Goal: Task Accomplishment & Management: Use online tool/utility

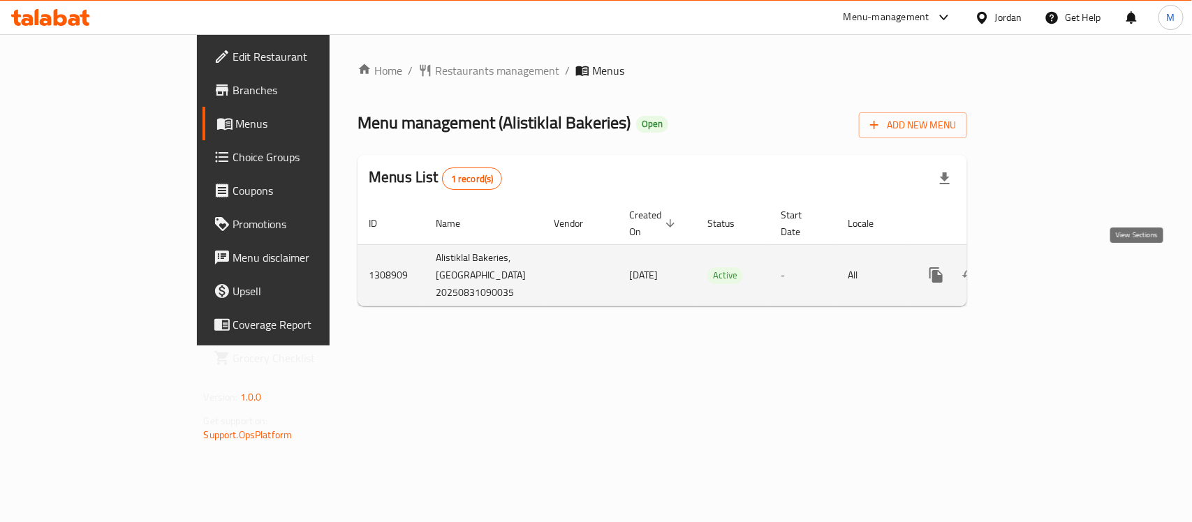
click at [1045, 267] on icon "enhanced table" at bounding box center [1037, 275] width 17 height 17
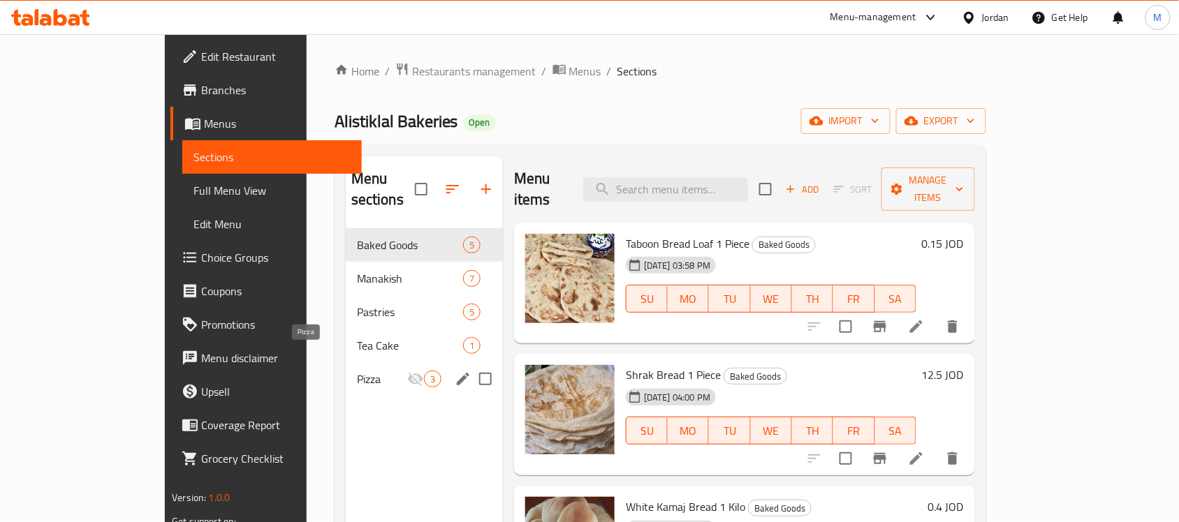
click at [357, 371] on span "Pizza" at bounding box center [382, 379] width 50 height 17
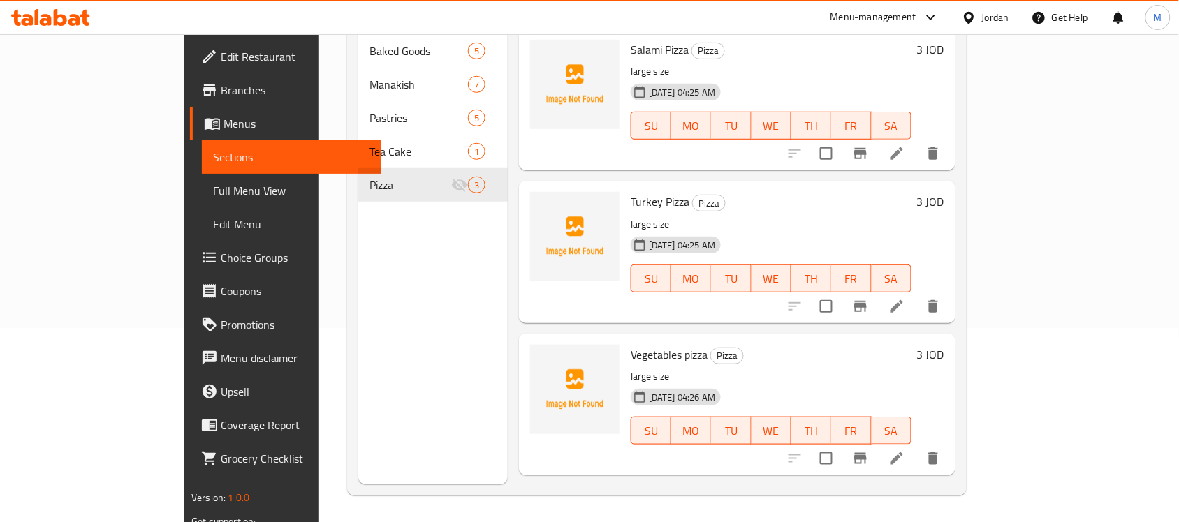
scroll to position [196, 0]
click at [869, 449] on icon "Branch-specific-item" at bounding box center [860, 457] width 17 height 17
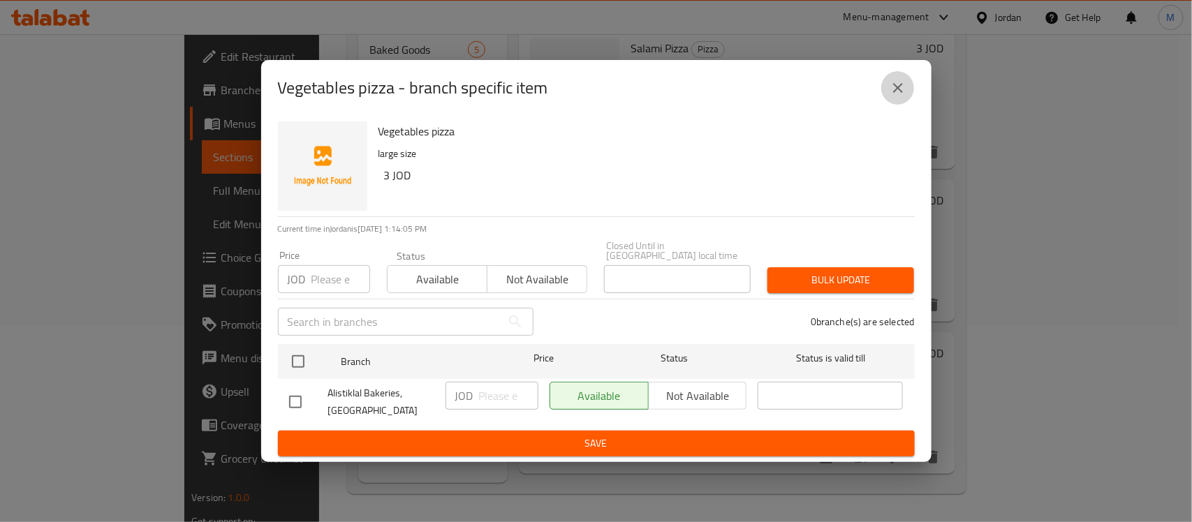
click at [906, 88] on icon "close" at bounding box center [898, 88] width 17 height 17
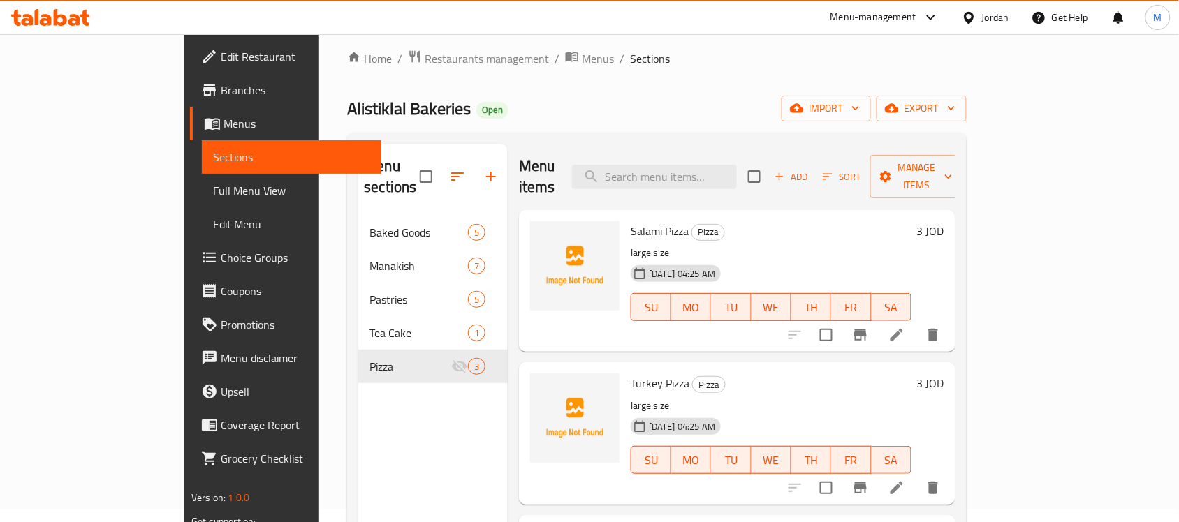
scroll to position [0, 0]
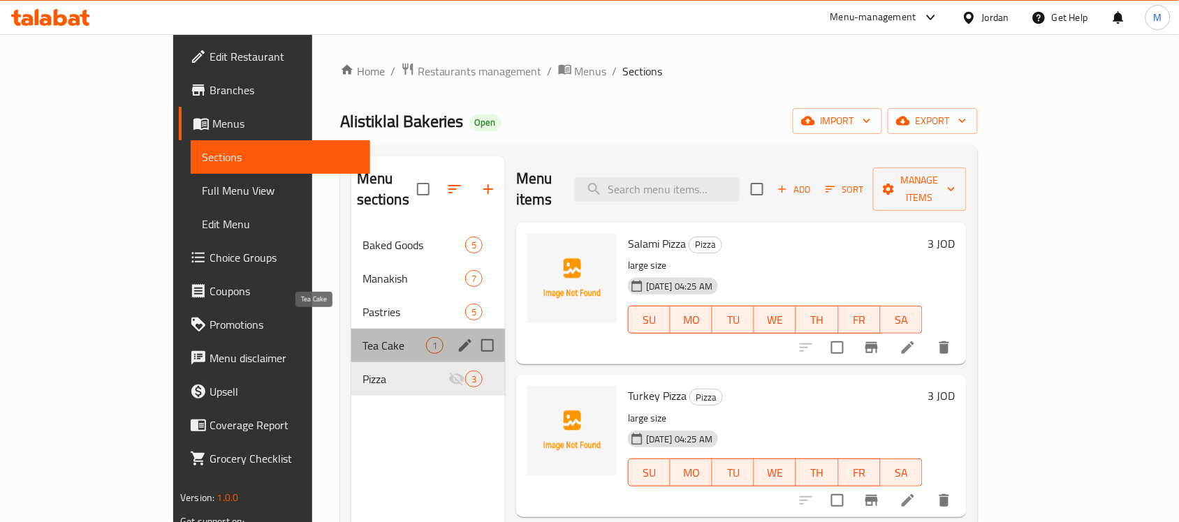
click at [362, 337] on span "Tea Cake" at bounding box center [394, 345] width 64 height 17
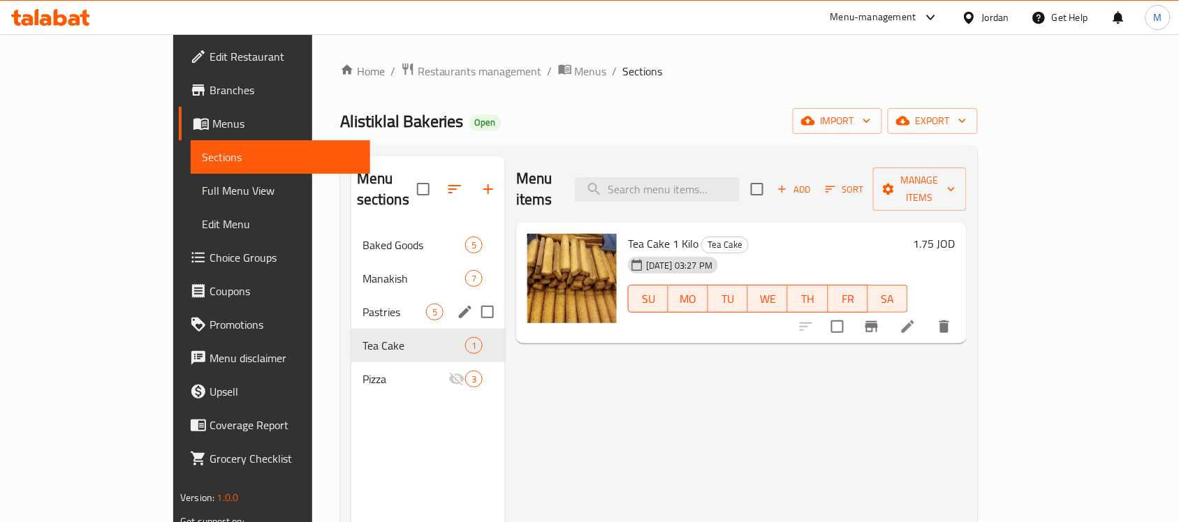
click at [351, 301] on div "Pastries 5" at bounding box center [428, 312] width 154 height 34
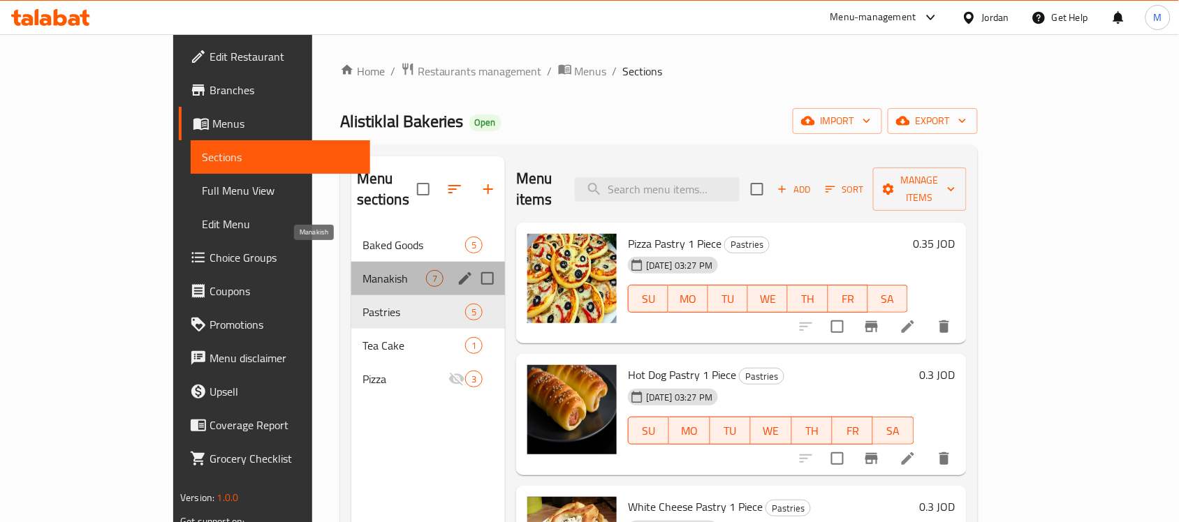
click at [362, 270] on span "Manakish" at bounding box center [394, 278] width 64 height 17
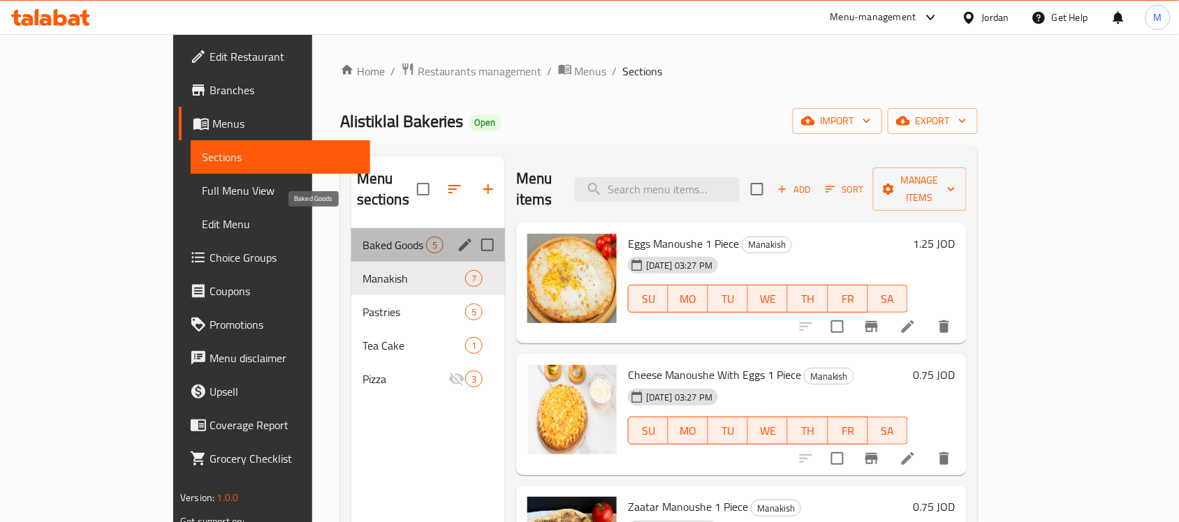
click at [362, 237] on span "Baked Goods" at bounding box center [394, 245] width 64 height 17
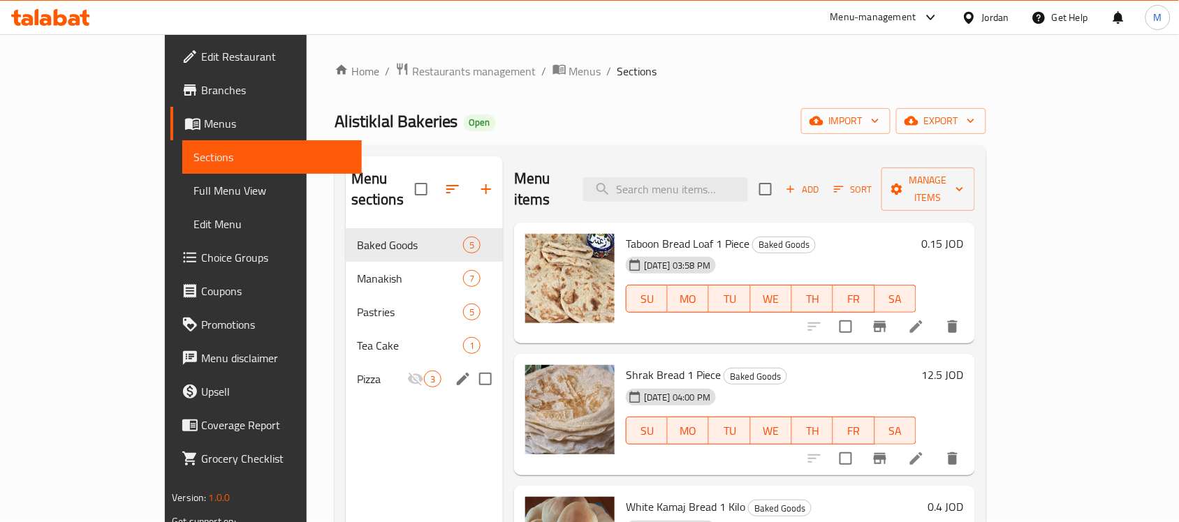
click at [346, 362] on div "Pizza 3" at bounding box center [424, 379] width 157 height 34
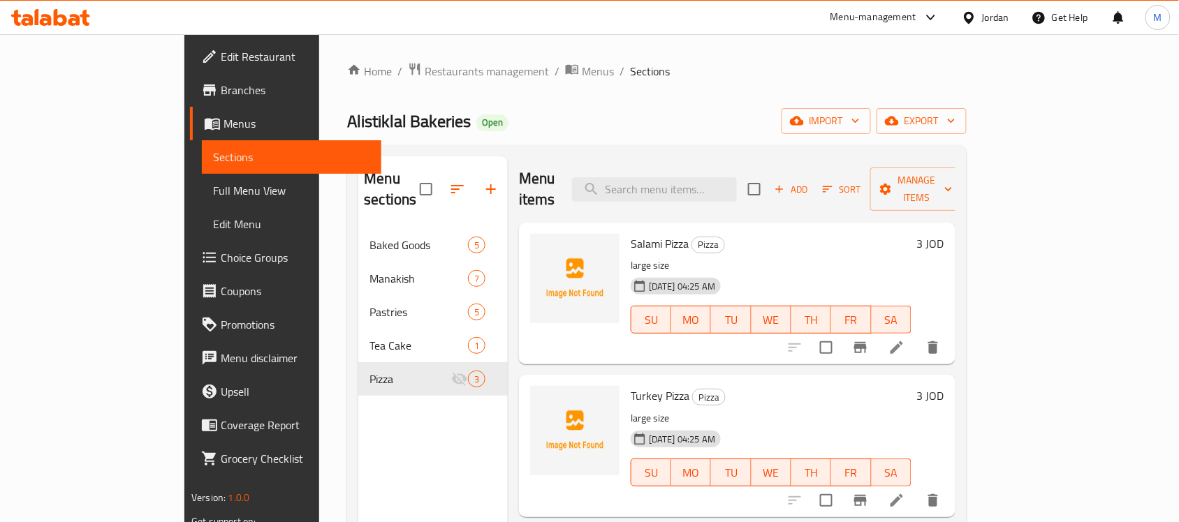
click at [983, 11] on div "Jordan" at bounding box center [995, 17] width 27 height 15
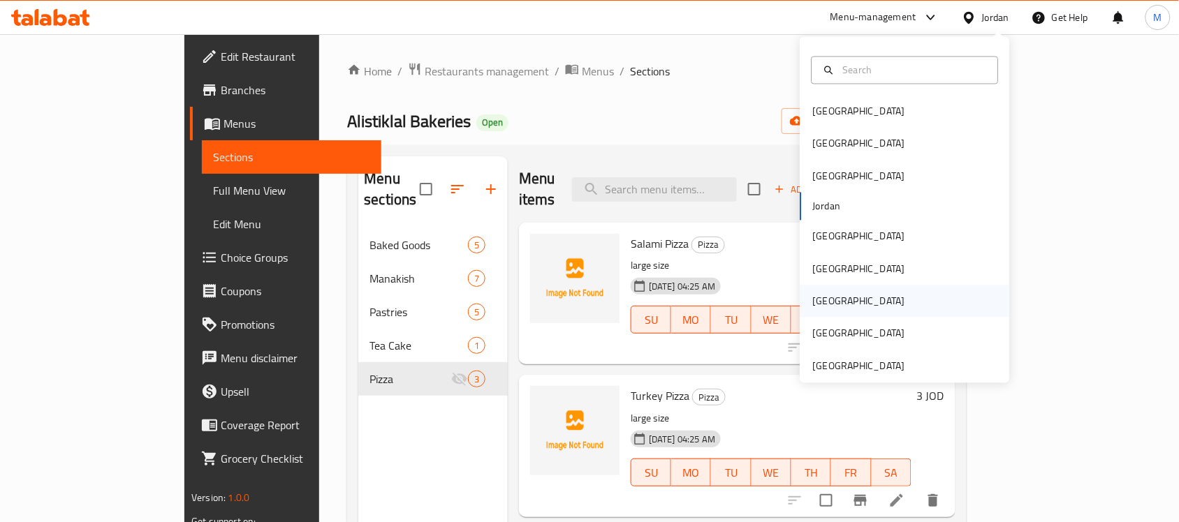
click at [826, 299] on div "[GEOGRAPHIC_DATA]" at bounding box center [859, 302] width 115 height 32
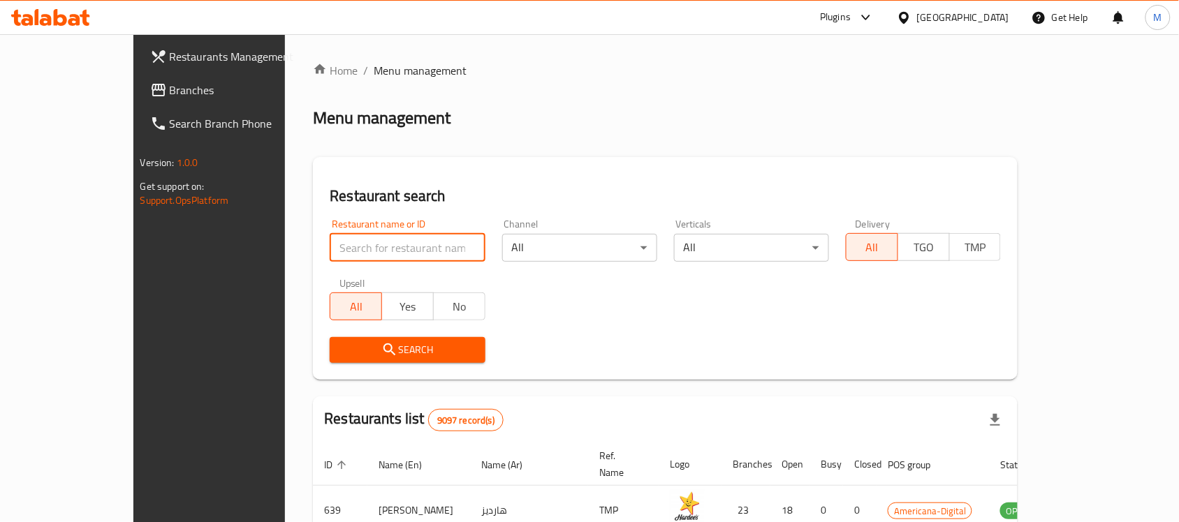
click at [330, 242] on input "search" at bounding box center [407, 248] width 155 height 28
paste input "689408"
type input "689408"
click button "Search" at bounding box center [407, 350] width 155 height 26
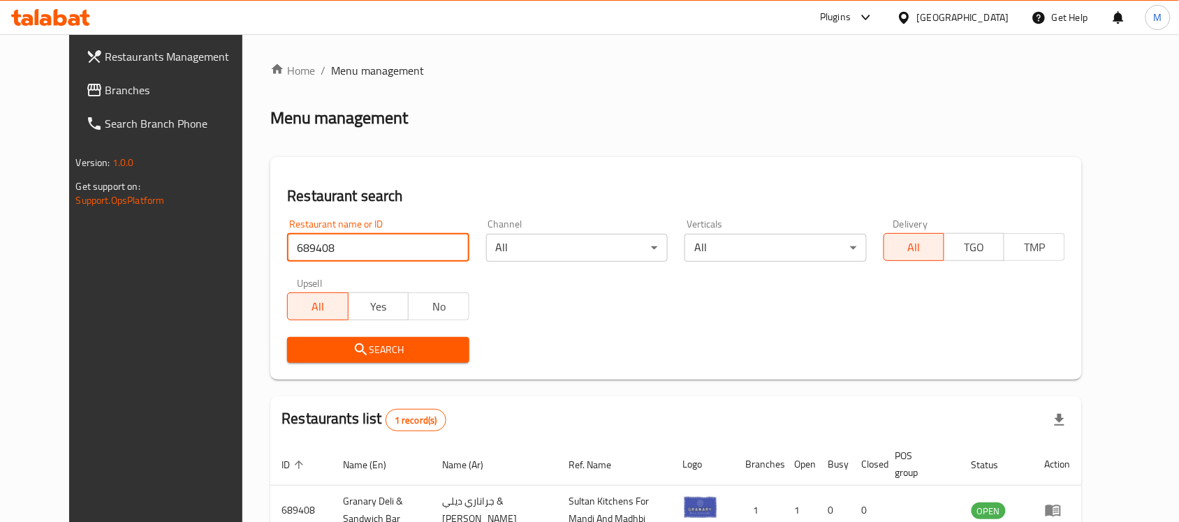
scroll to position [89, 0]
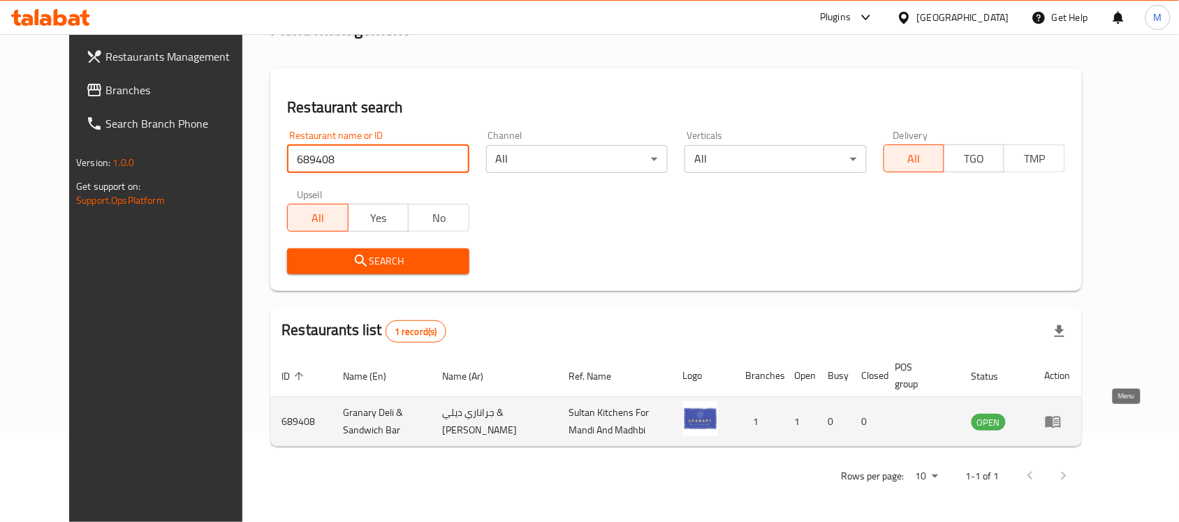
click at [1061, 421] on icon "enhanced table" at bounding box center [1053, 421] width 17 height 17
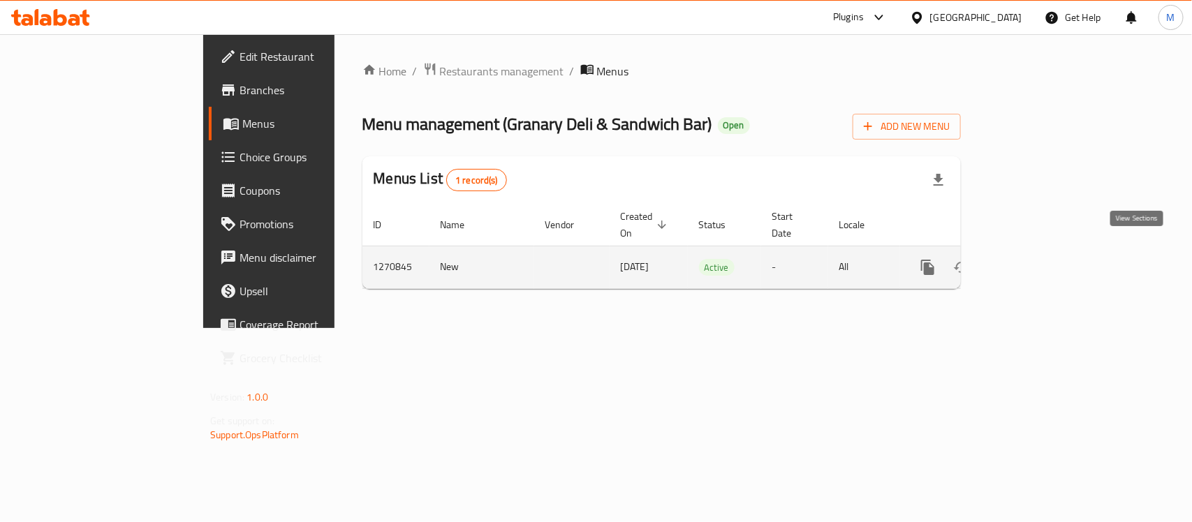
click at [1035, 261] on icon "enhanced table" at bounding box center [1028, 267] width 13 height 13
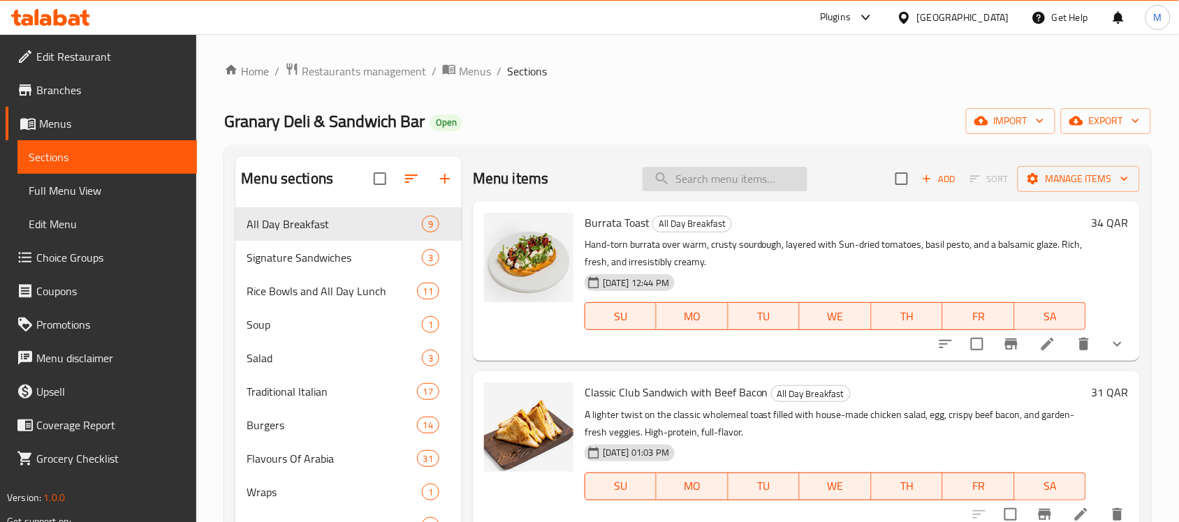
drag, startPoint x: 742, startPoint y: 187, endPoint x: 747, endPoint y: 182, distance: 7.4
click at [742, 187] on input "search" at bounding box center [724, 179] width 165 height 24
paste input "Grilled Chicken"
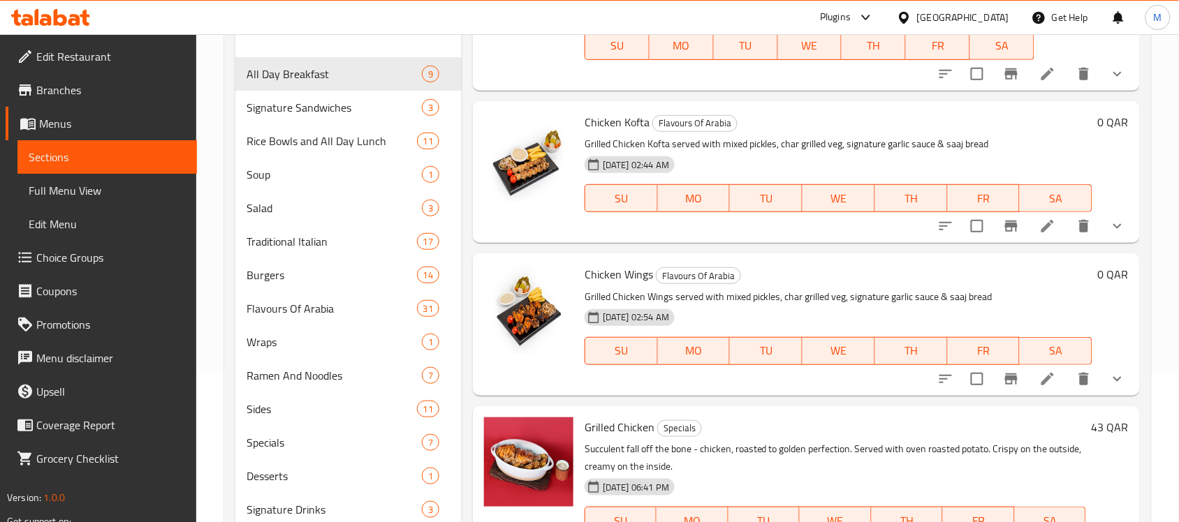
scroll to position [232, 0]
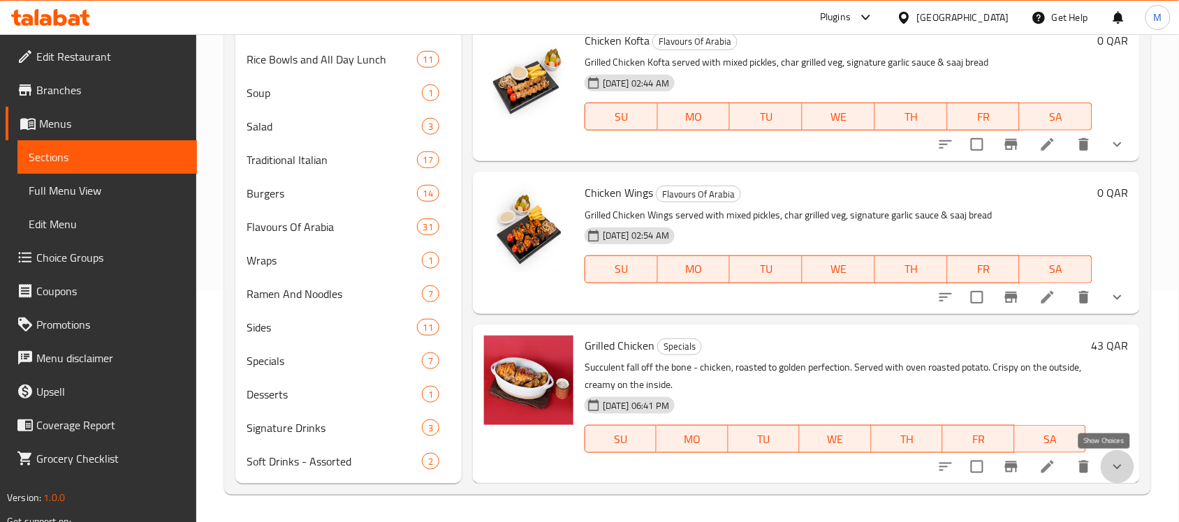
click at [1109, 468] on icon "show more" at bounding box center [1117, 467] width 17 height 17
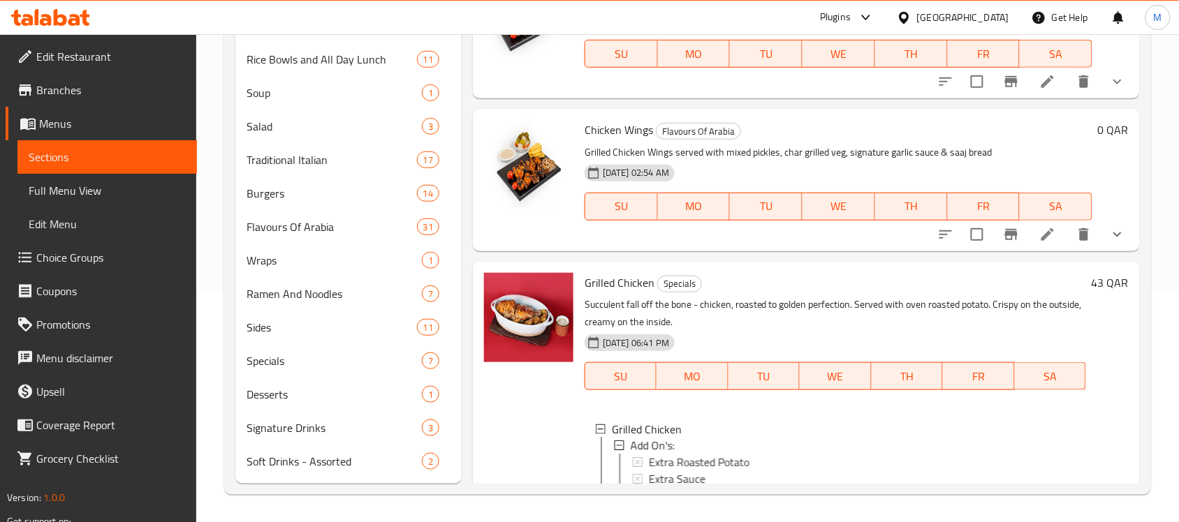
scroll to position [427, 0]
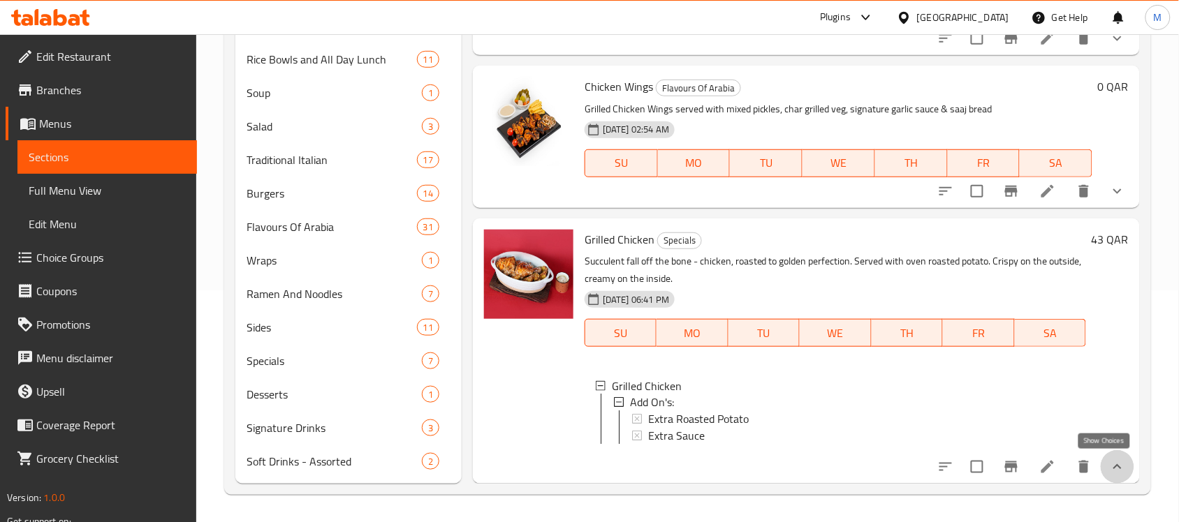
click at [1109, 464] on icon "show more" at bounding box center [1117, 467] width 17 height 17
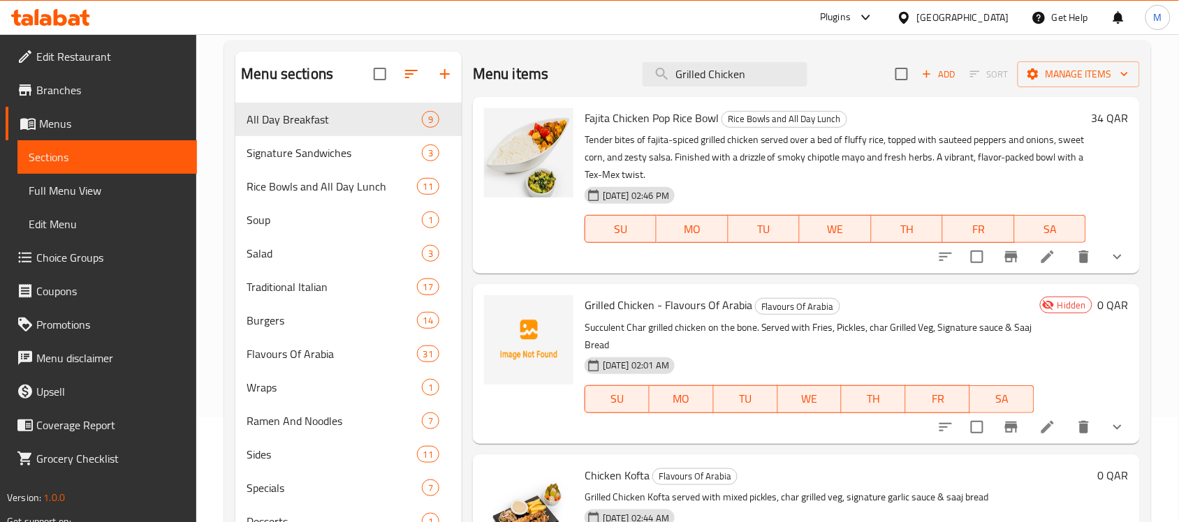
scroll to position [0, 0]
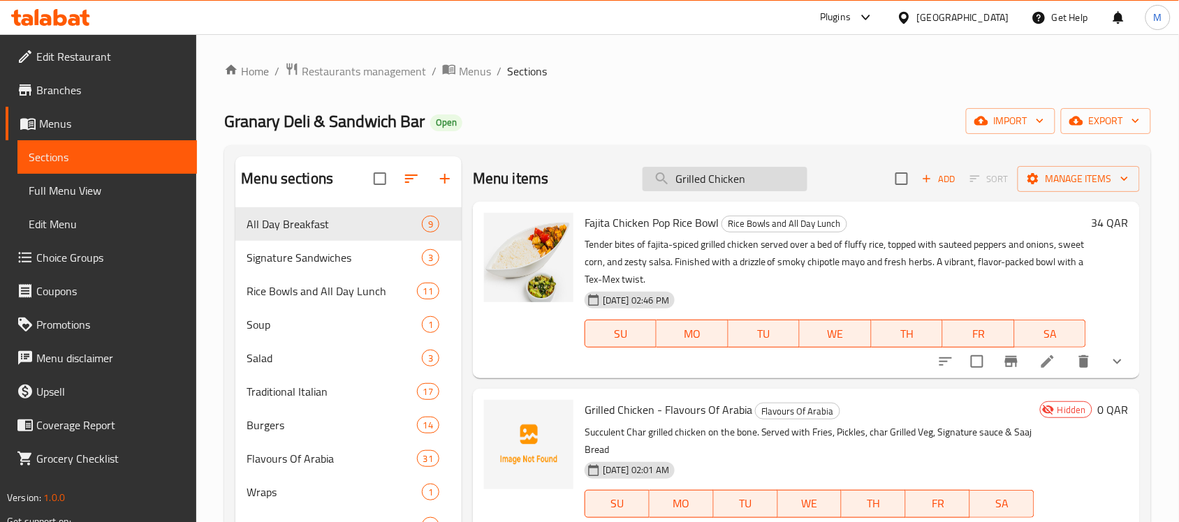
click at [737, 183] on input "Grilled Chicken" at bounding box center [724, 179] width 165 height 24
paste input "een Salad With Shaved"
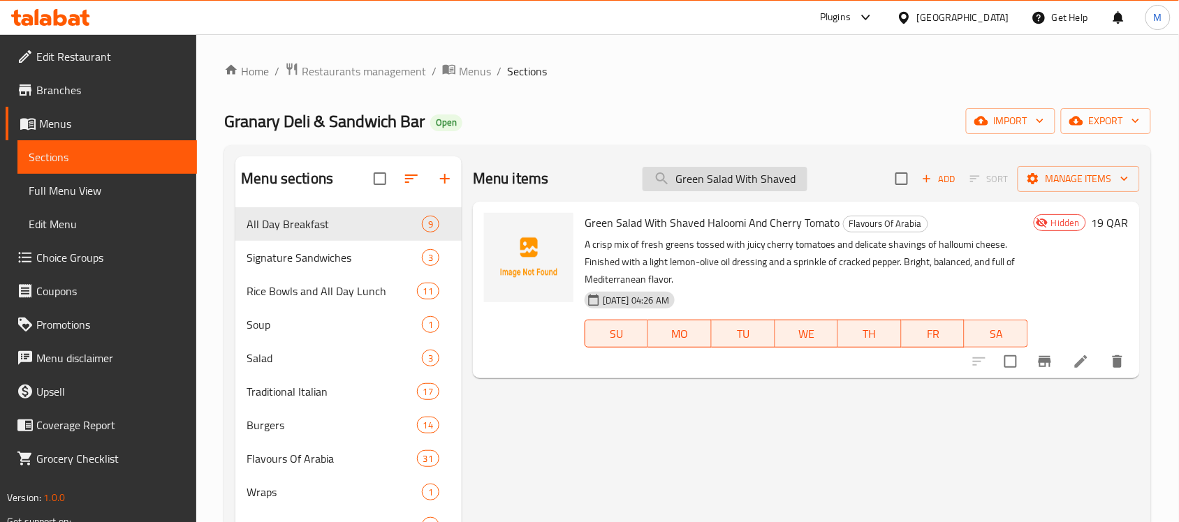
click at [777, 175] on input "Green Salad With Shaved" at bounding box center [724, 179] width 165 height 24
paste input "Mixed Pickle"
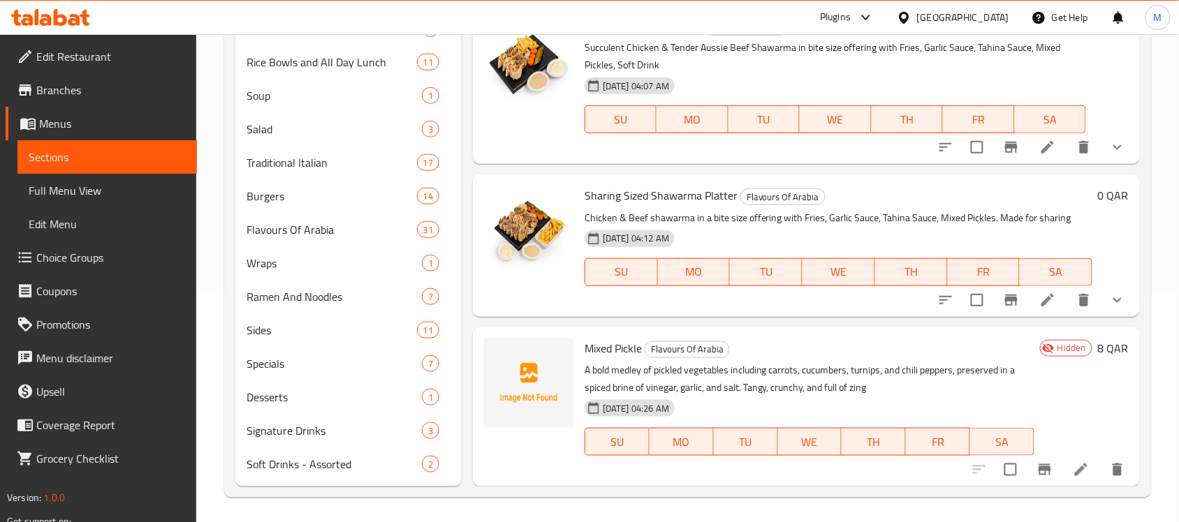
scroll to position [232, 0]
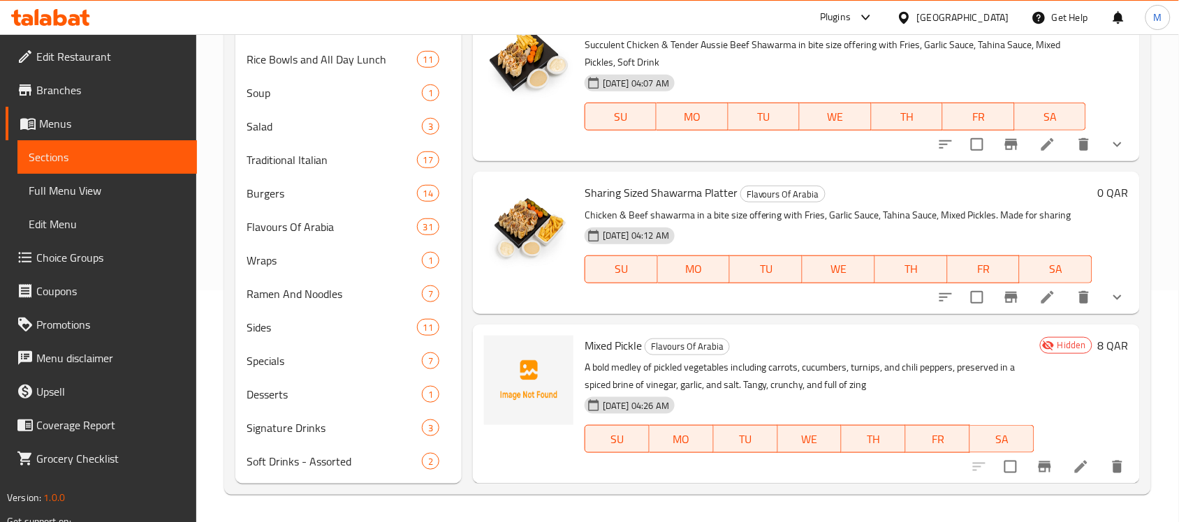
type input "Mixed Pickle"
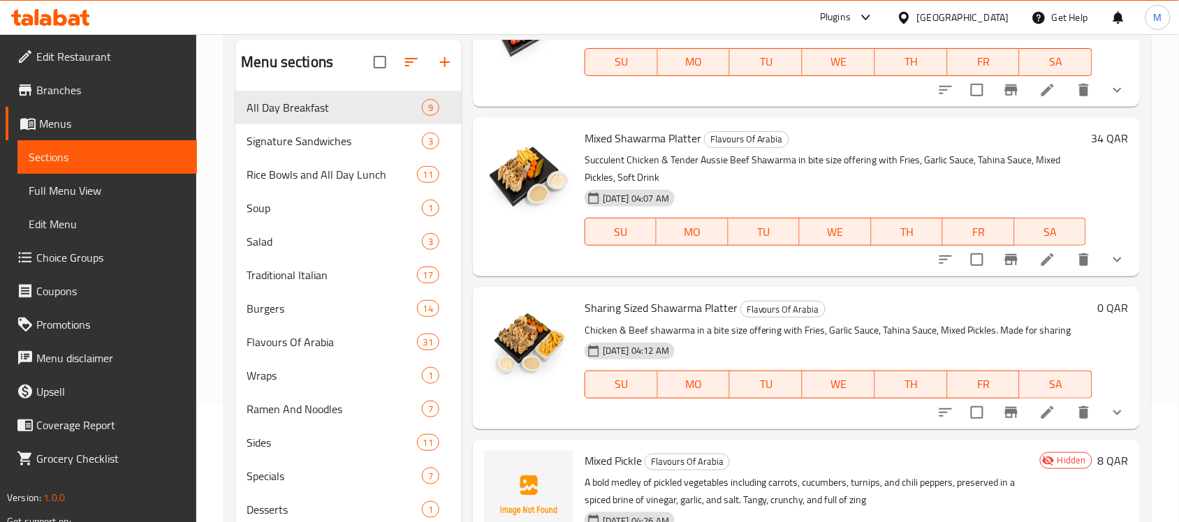
scroll to position [0, 0]
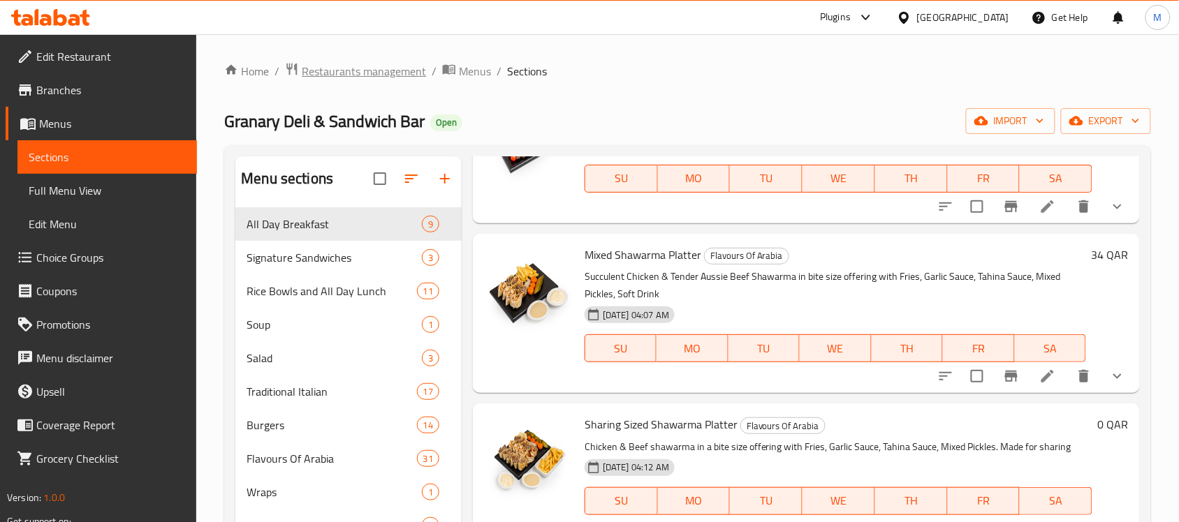
click at [334, 68] on span "Restaurants management" at bounding box center [364, 71] width 124 height 17
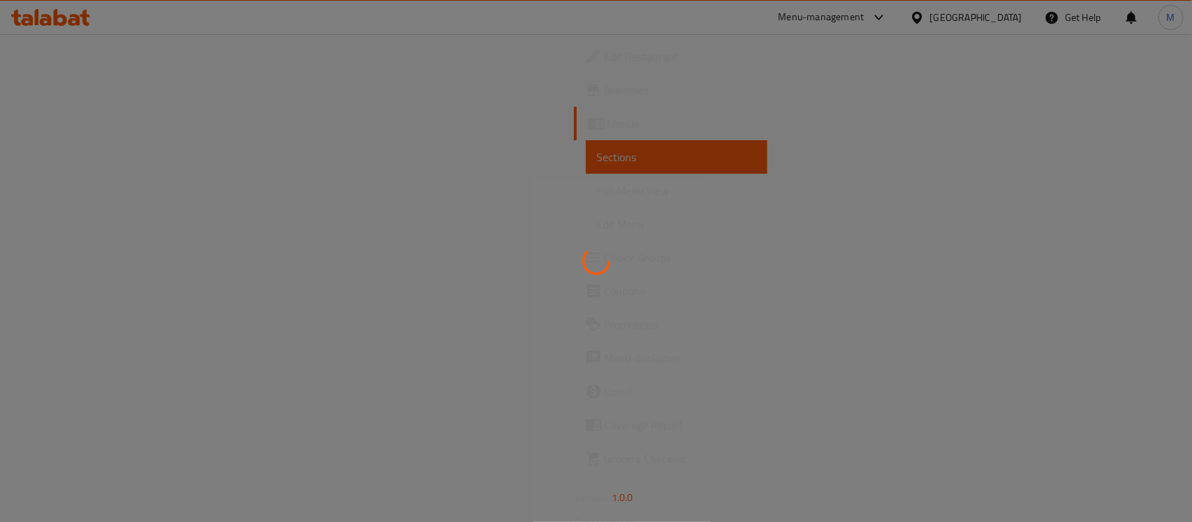
click at [885, 29] on div at bounding box center [596, 261] width 1192 height 522
click at [894, 22] on div at bounding box center [596, 261] width 1192 height 522
click at [901, 18] on div at bounding box center [596, 261] width 1192 height 522
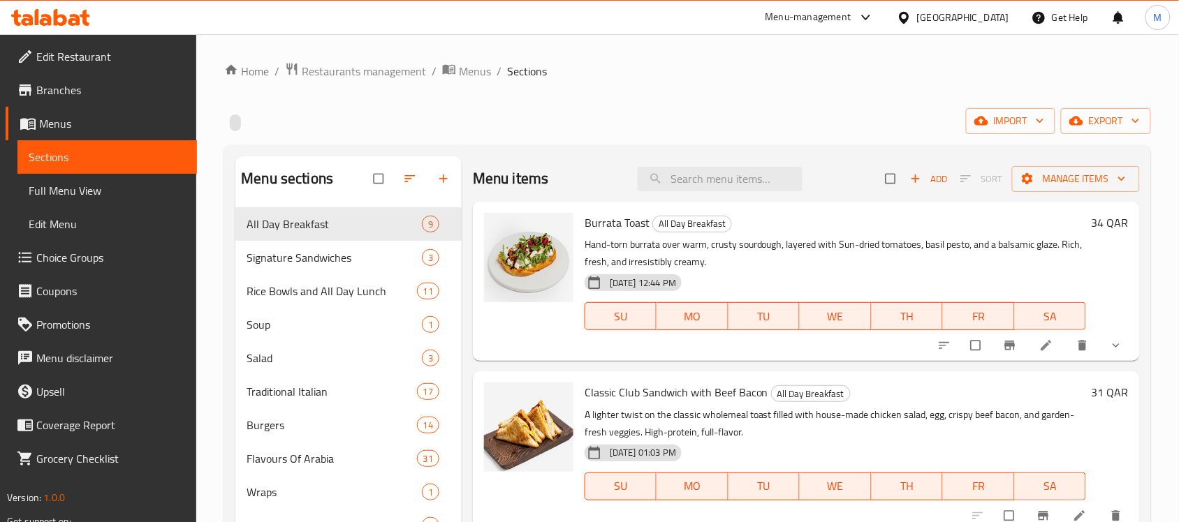
click at [851, 15] on div "Menu-management" at bounding box center [808, 17] width 86 height 17
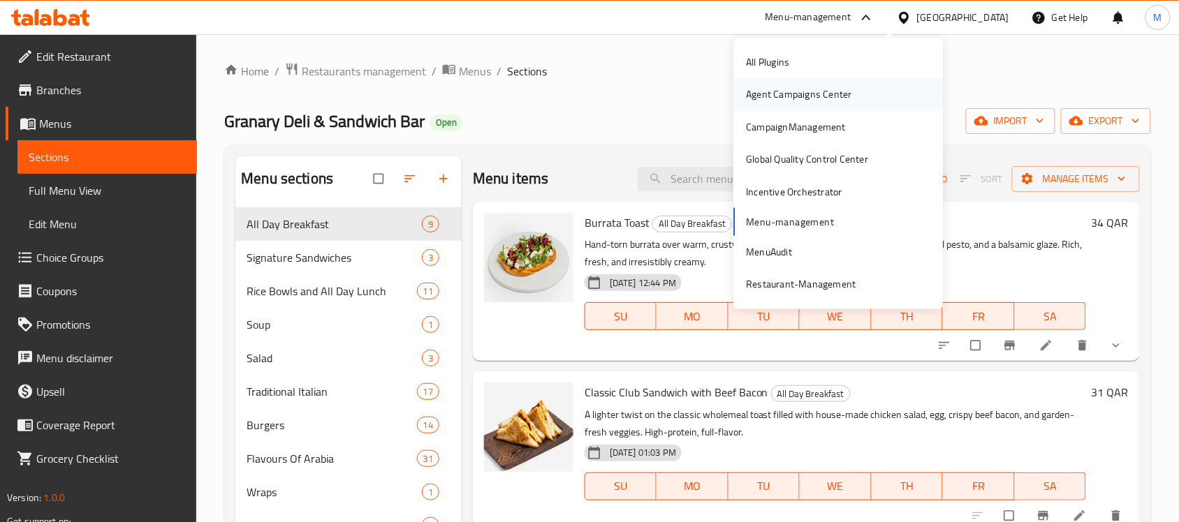
click at [782, 92] on div "Agent Campaigns Center" at bounding box center [798, 94] width 105 height 15
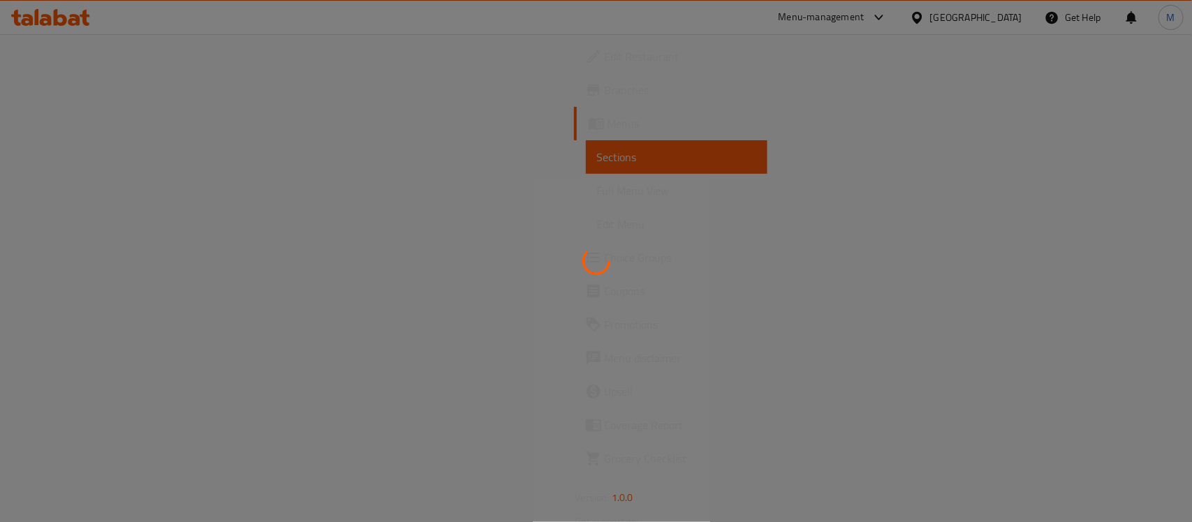
click at [881, 23] on div at bounding box center [596, 261] width 1192 height 522
click at [890, 18] on div at bounding box center [596, 261] width 1192 height 522
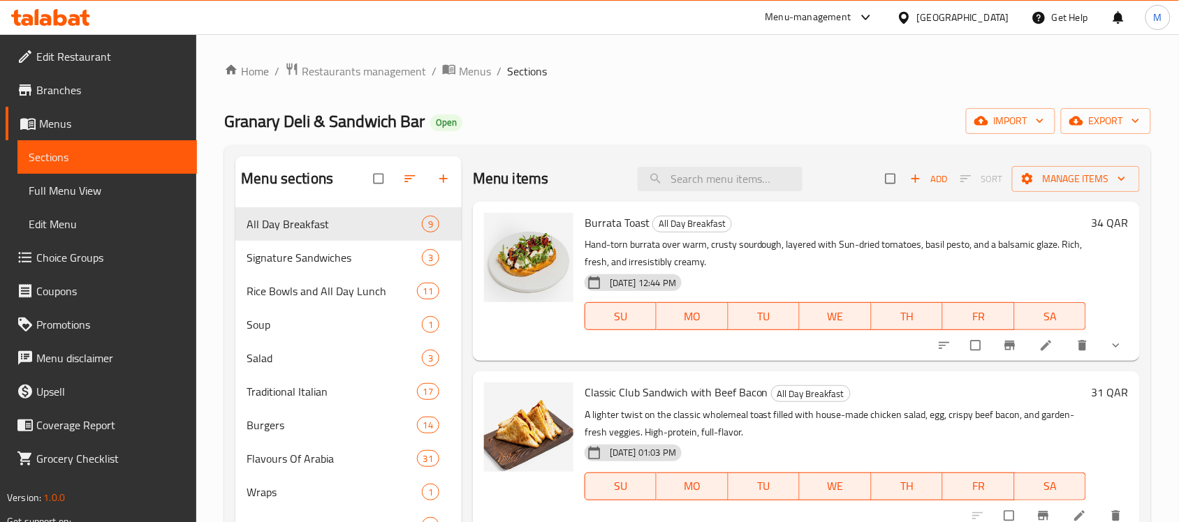
click at [851, 18] on div "Menu-management" at bounding box center [808, 17] width 86 height 17
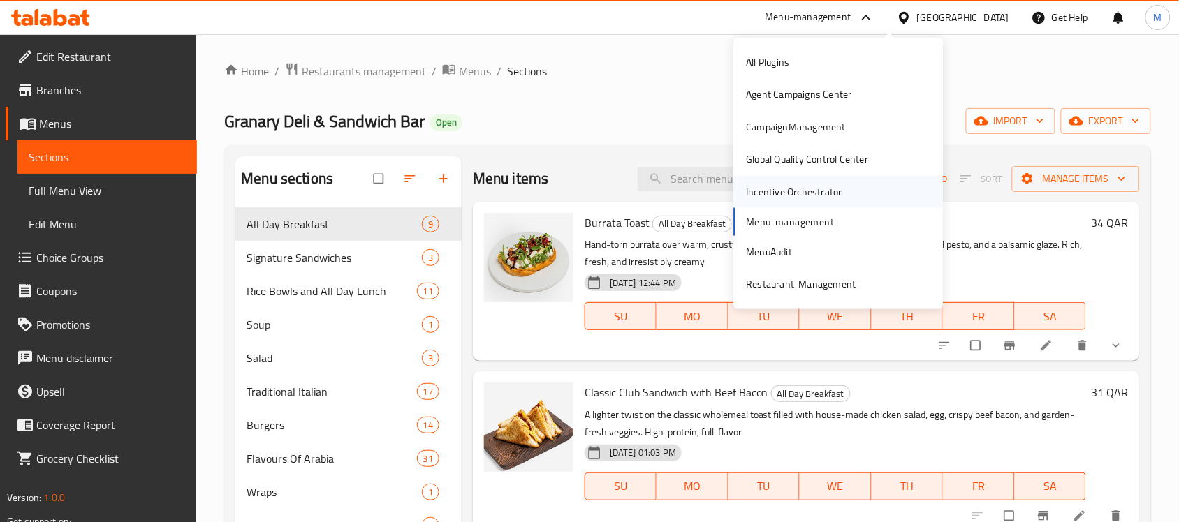
click at [800, 189] on div "Incentive Orchestrator" at bounding box center [794, 191] width 96 height 15
